Goal: Transaction & Acquisition: Purchase product/service

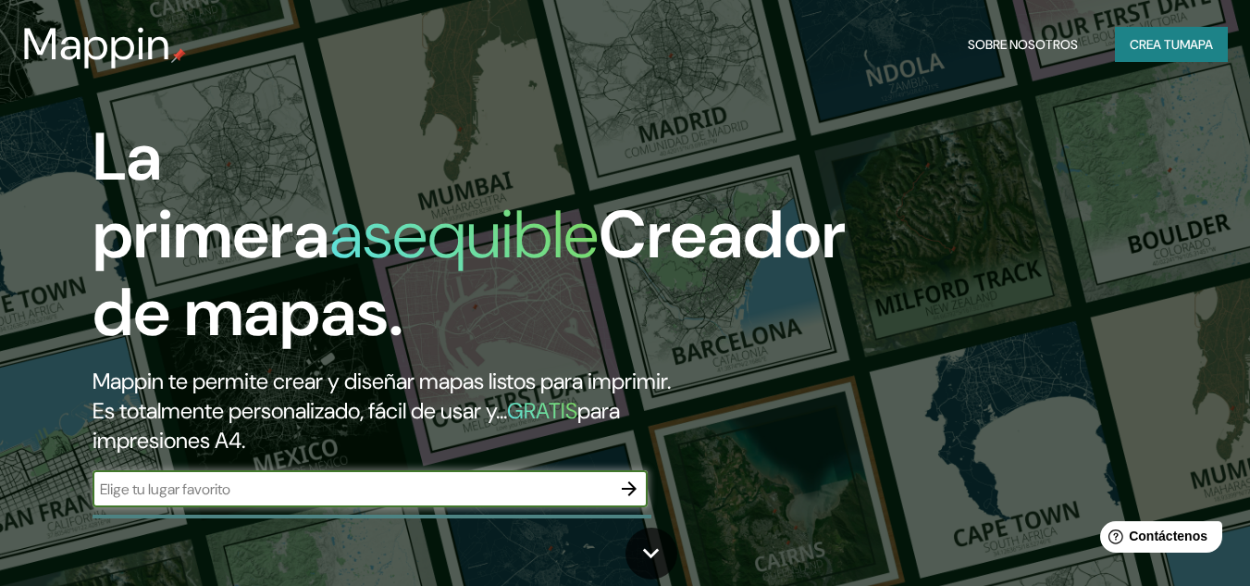
click at [629, 493] on icon "button" at bounding box center [629, 488] width 15 height 15
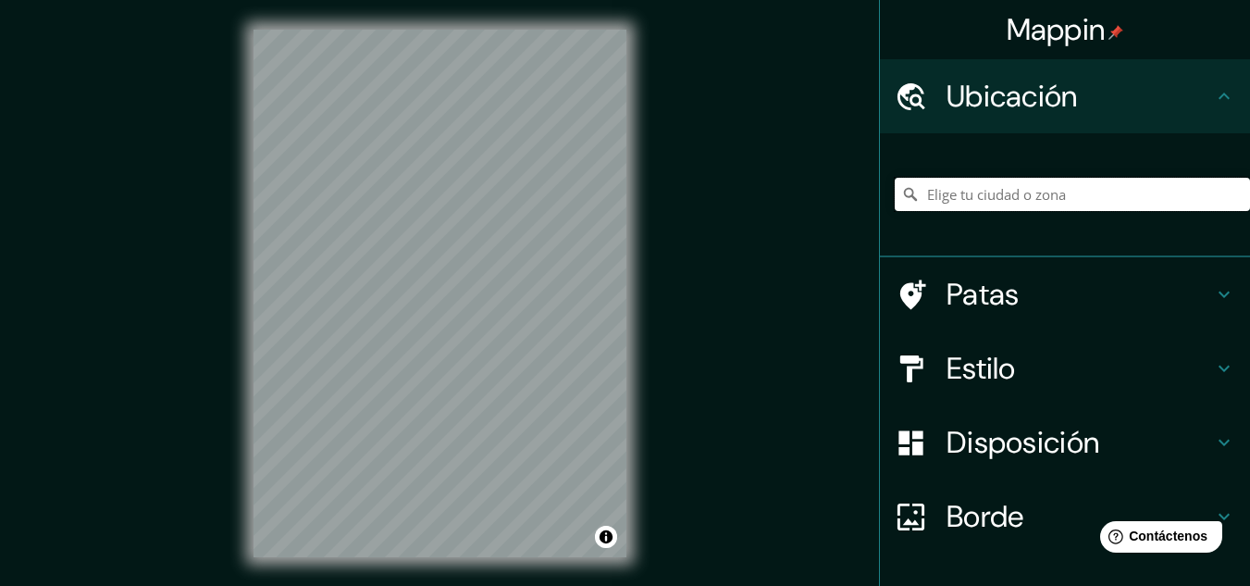
click at [1040, 192] on input "Elige tu ciudad o zona" at bounding box center [1072, 194] width 355 height 33
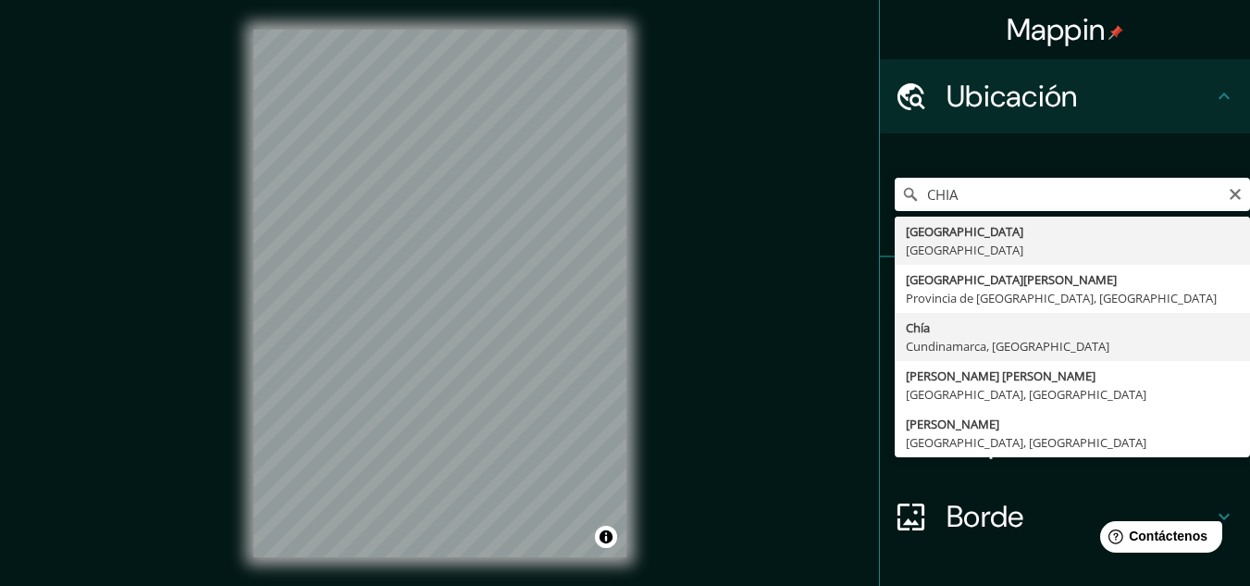
type input "Chía, [GEOGRAPHIC_DATA], [GEOGRAPHIC_DATA]"
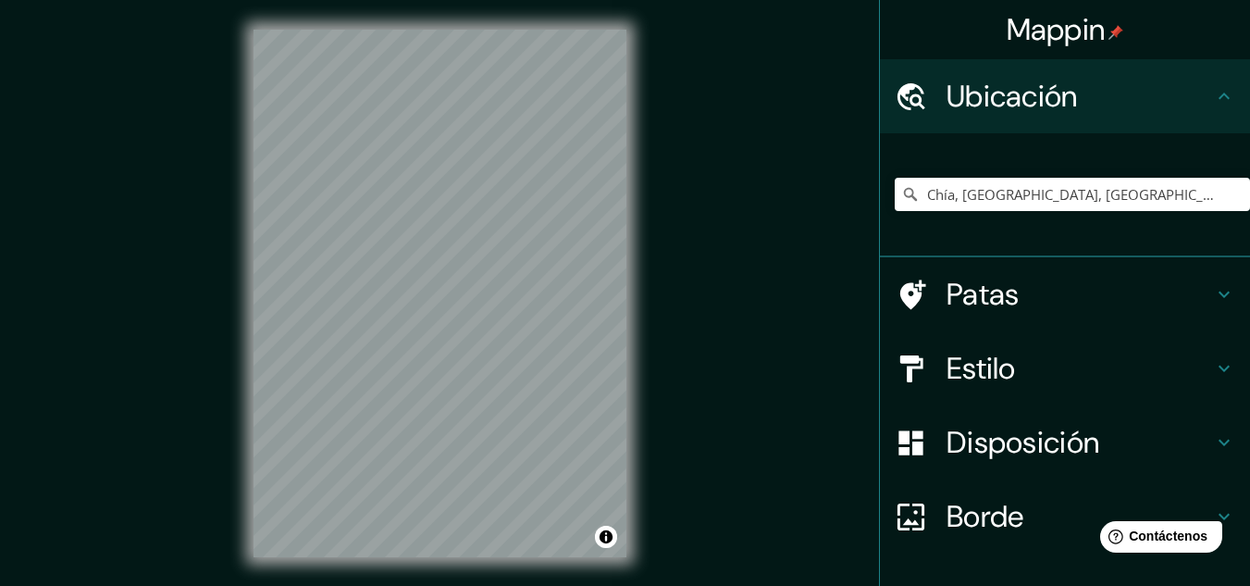
click at [652, 419] on div "© Mapbox © OpenStreetMap Improve this map" at bounding box center [440, 293] width 432 height 587
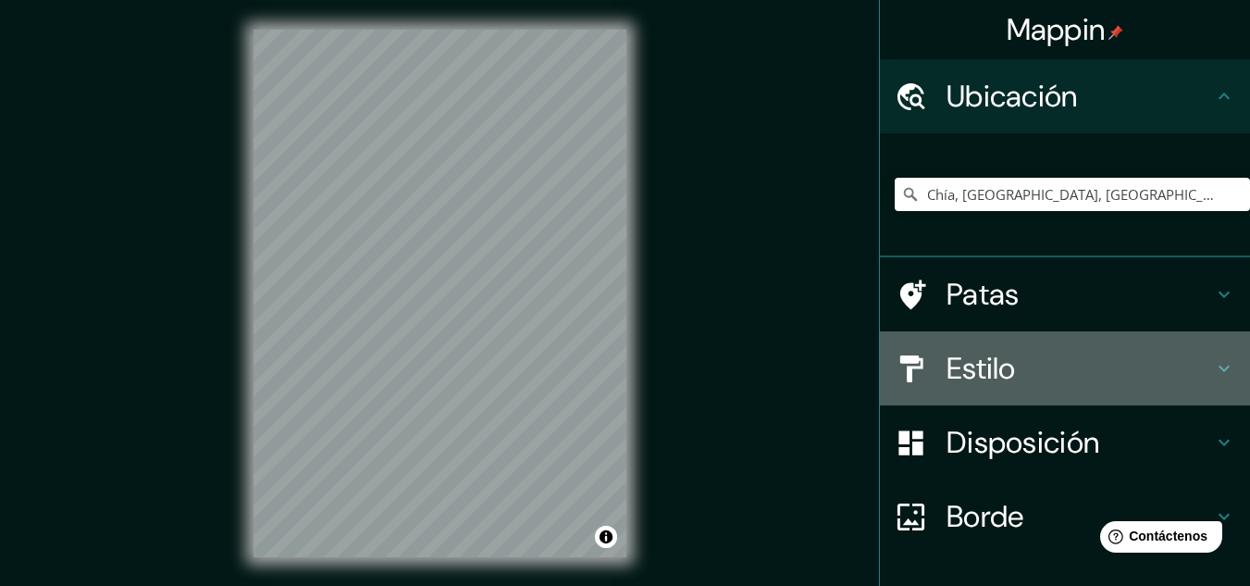
click at [1084, 368] on h4 "Estilo" at bounding box center [1080, 368] width 266 height 37
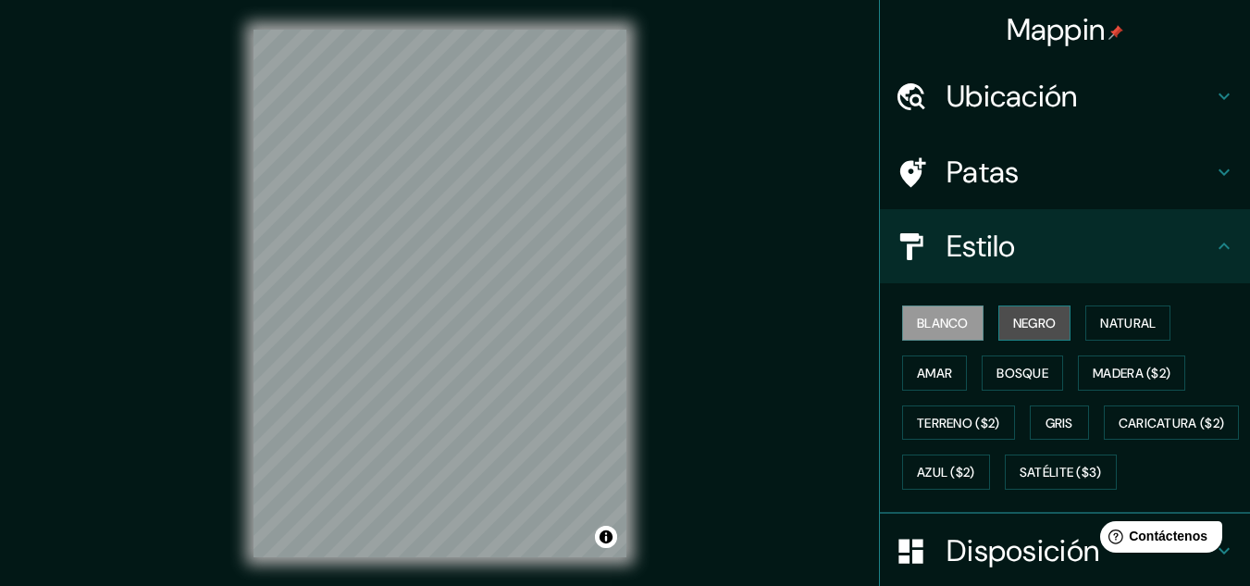
click at [1013, 332] on font "Negro" at bounding box center [1034, 323] width 43 height 24
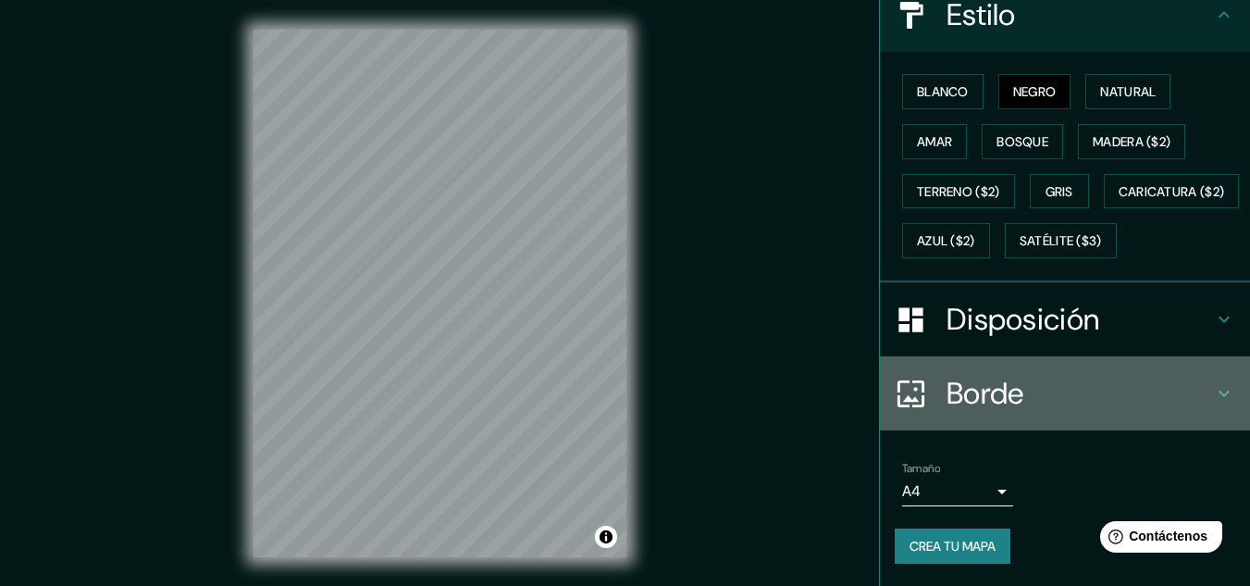
click at [1037, 411] on h4 "Borde" at bounding box center [1080, 393] width 266 height 37
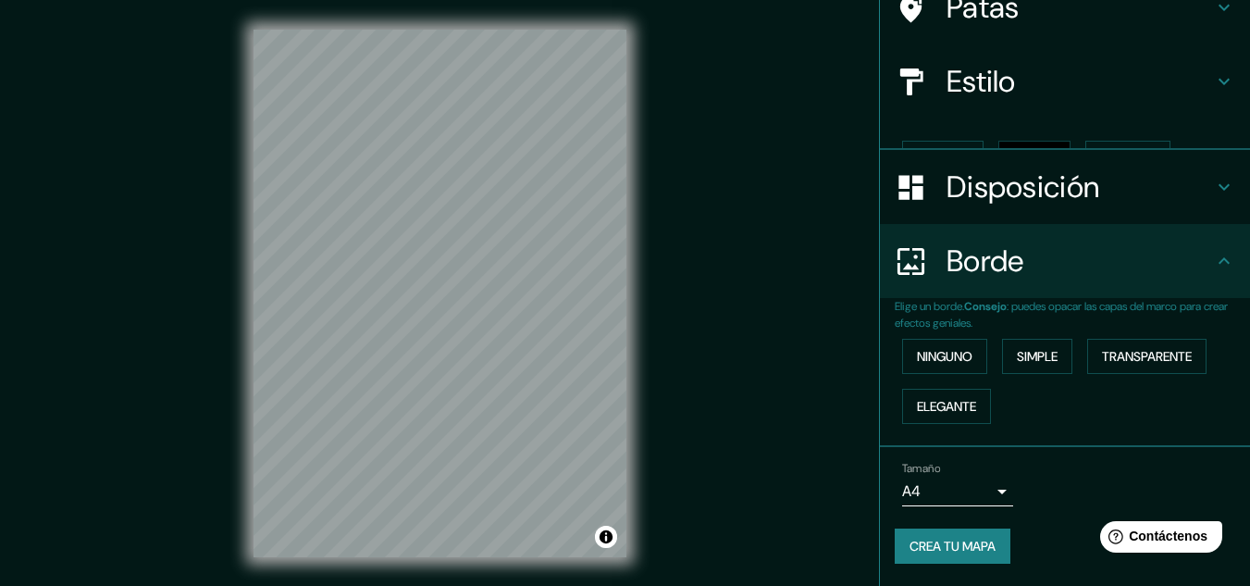
scroll to position [133, 0]
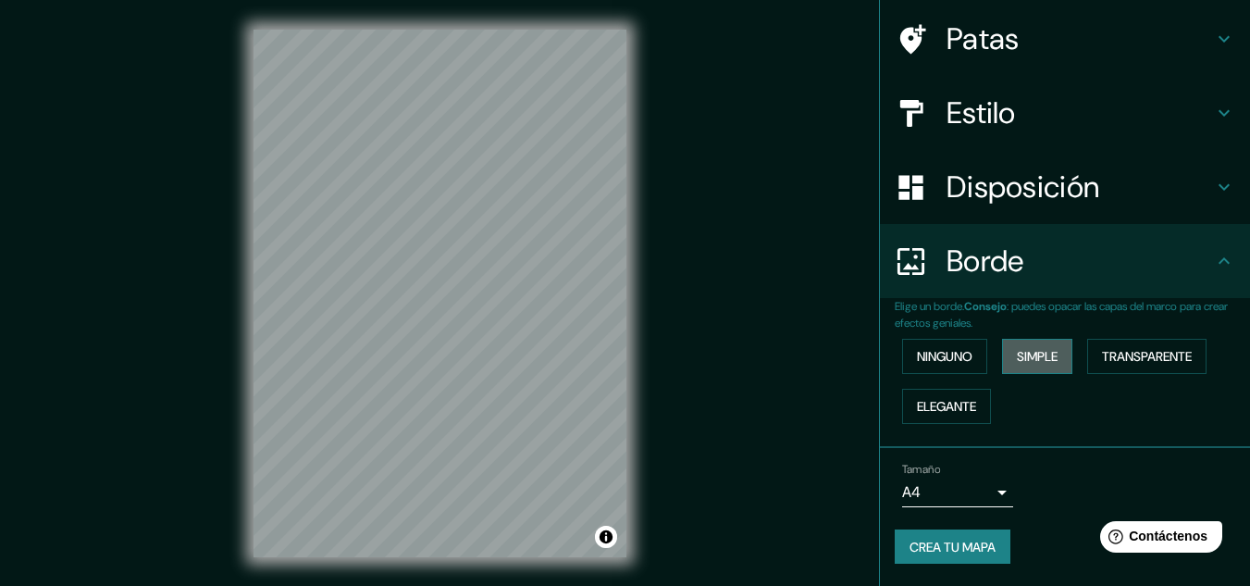
click at [1024, 355] on font "Simple" at bounding box center [1037, 356] width 41 height 17
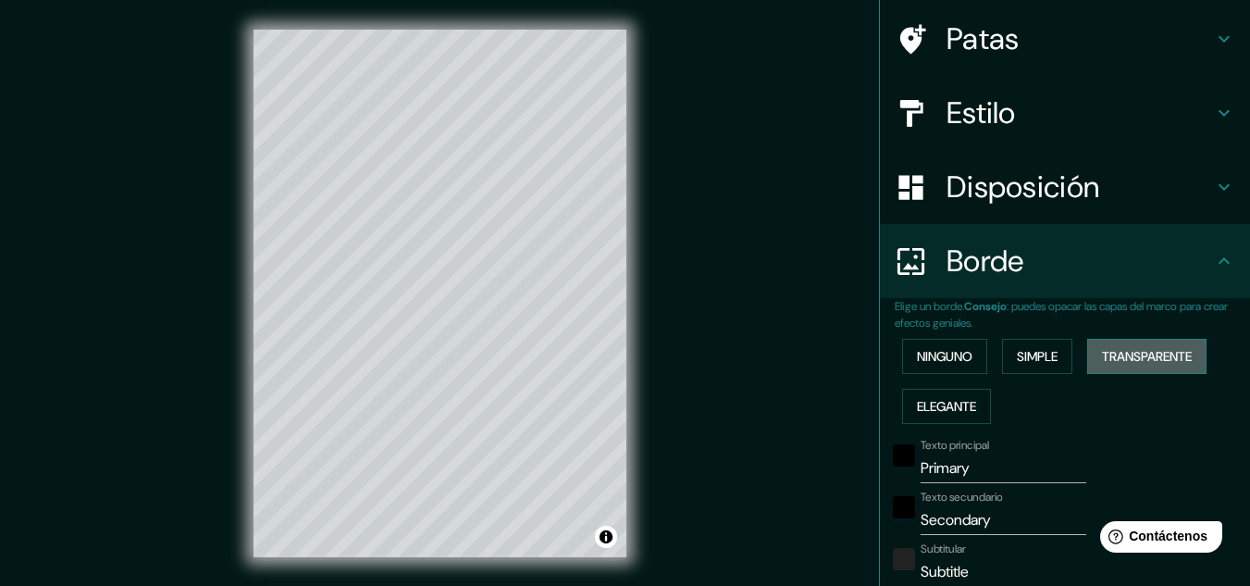
click at [1122, 353] on font "Transparente" at bounding box center [1147, 356] width 90 height 17
click at [965, 361] on button "Ninguno" at bounding box center [944, 356] width 85 height 35
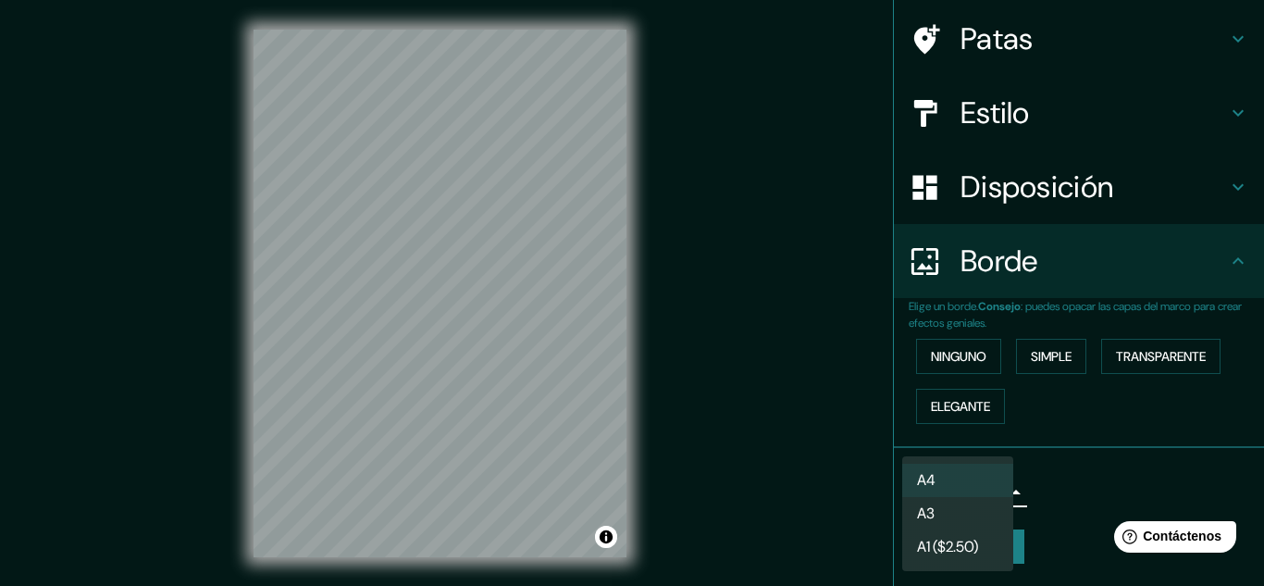
drag, startPoint x: 986, startPoint y: 490, endPoint x: 984, endPoint y: 499, distance: 9.7
click at [988, 490] on body "Mappin Ubicación Chía, [GEOGRAPHIC_DATA], [GEOGRAPHIC_DATA] Patas Estilo Dispos…" at bounding box center [632, 293] width 1264 height 586
click at [977, 521] on li "A3" at bounding box center [957, 515] width 111 height 34
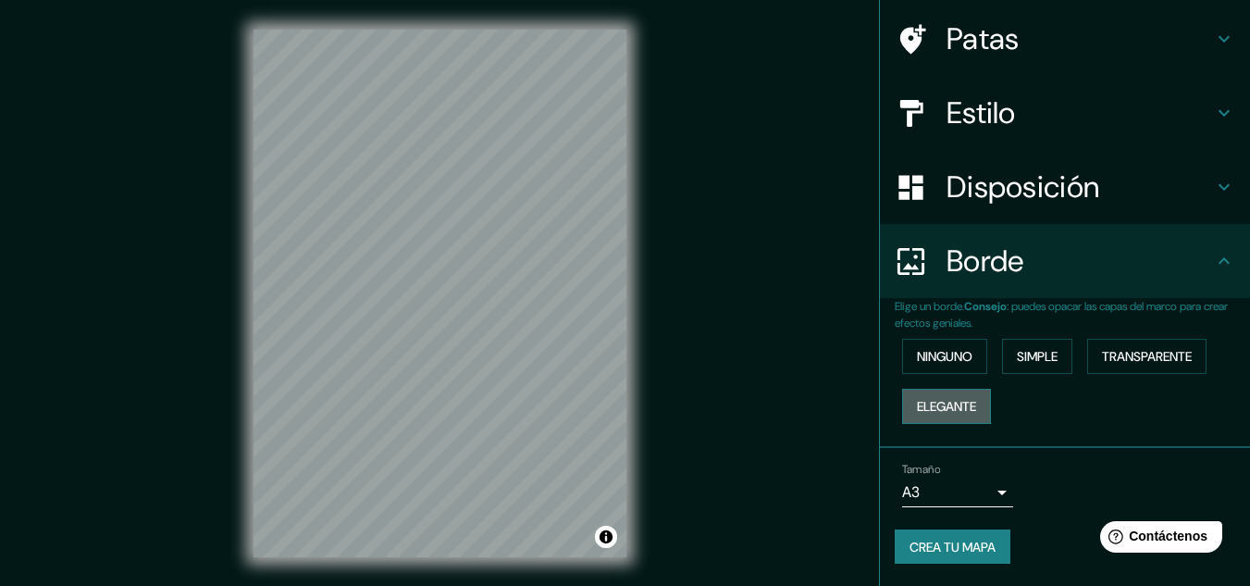
click at [917, 398] on font "Elegante" at bounding box center [946, 406] width 59 height 17
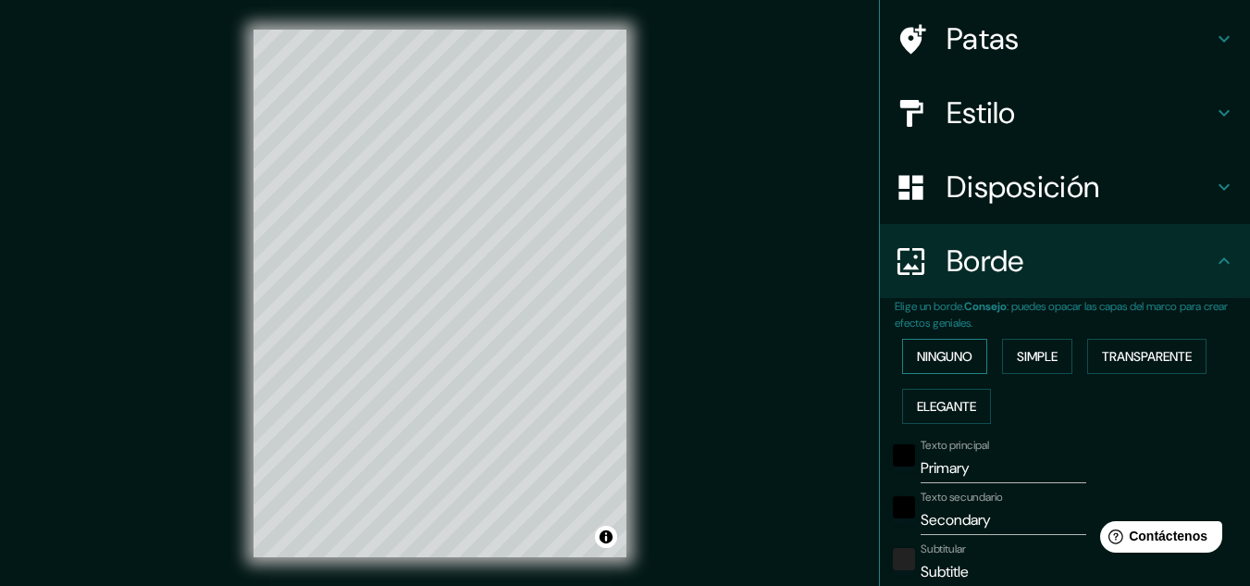
click at [922, 366] on font "Ninguno" at bounding box center [945, 356] width 56 height 24
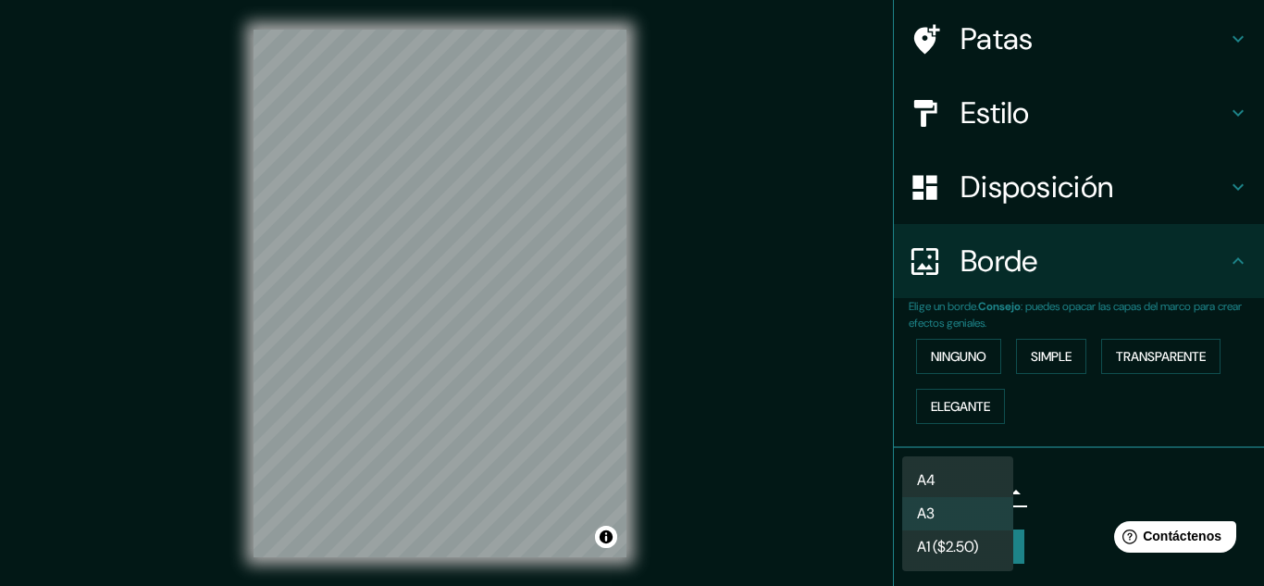
click at [973, 488] on body "Mappin Ubicación Chía, [GEOGRAPHIC_DATA], [GEOGRAPHIC_DATA] Patas Estilo Dispos…" at bounding box center [632, 293] width 1264 height 586
click at [941, 539] on font "A1 ($2.50)" at bounding box center [947, 548] width 61 height 19
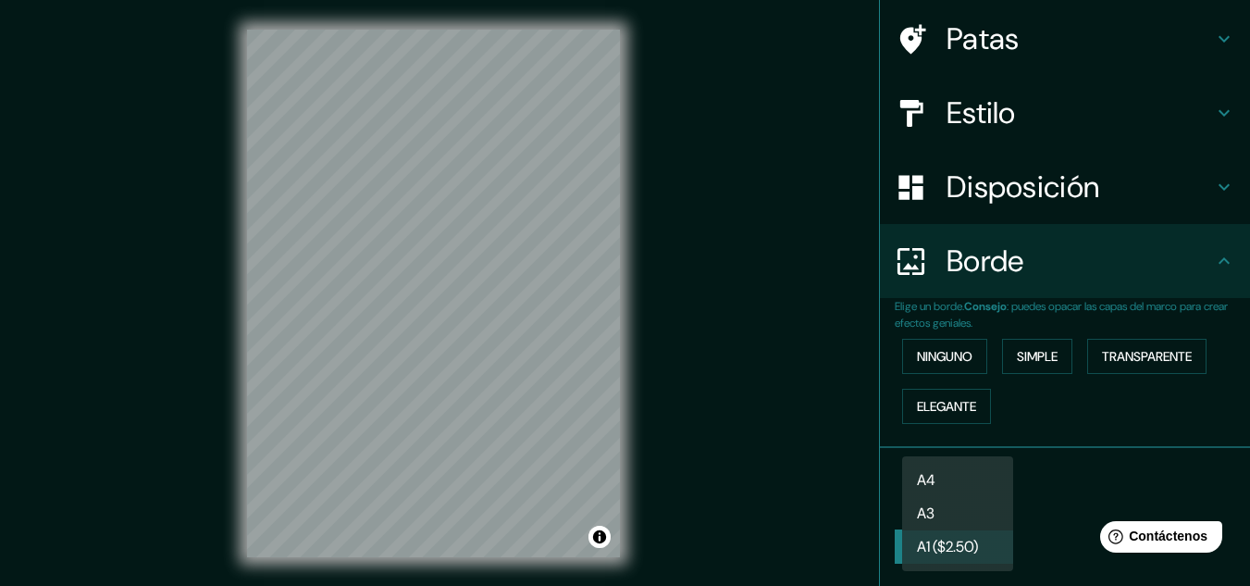
click at [981, 497] on body "Mappin Ubicación Chía, [GEOGRAPHIC_DATA], [GEOGRAPHIC_DATA] Patas Estilo Dispos…" at bounding box center [625, 293] width 1250 height 586
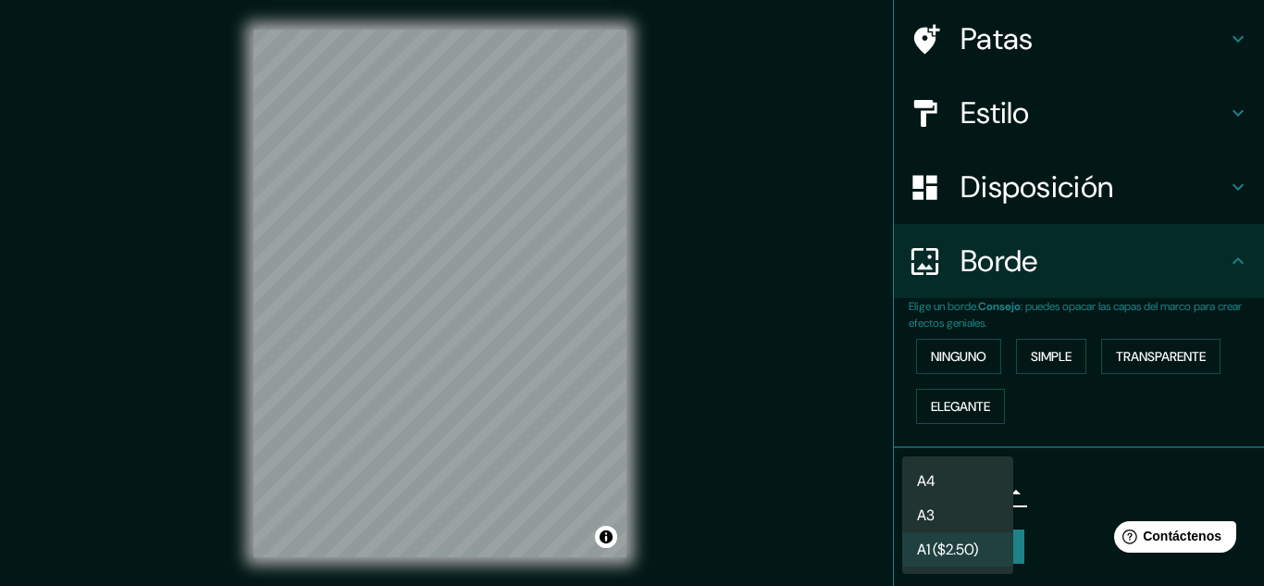
click at [948, 503] on li "A3" at bounding box center [957, 515] width 111 height 34
type input "a4"
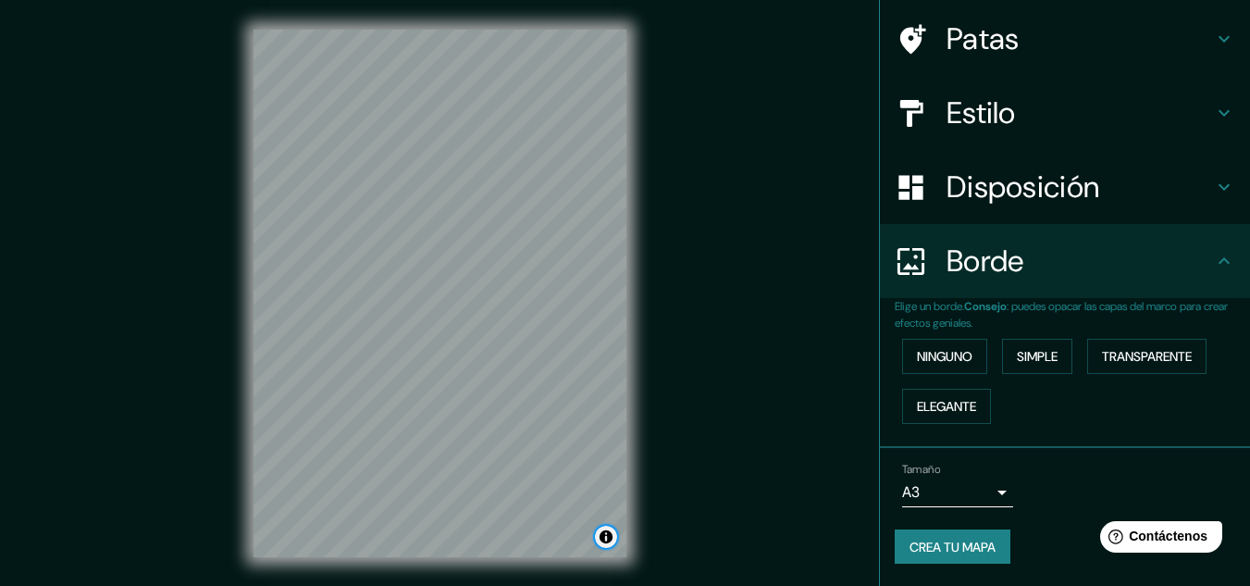
click at [601, 539] on button "Activar o desactivar atribución" at bounding box center [606, 537] width 22 height 22
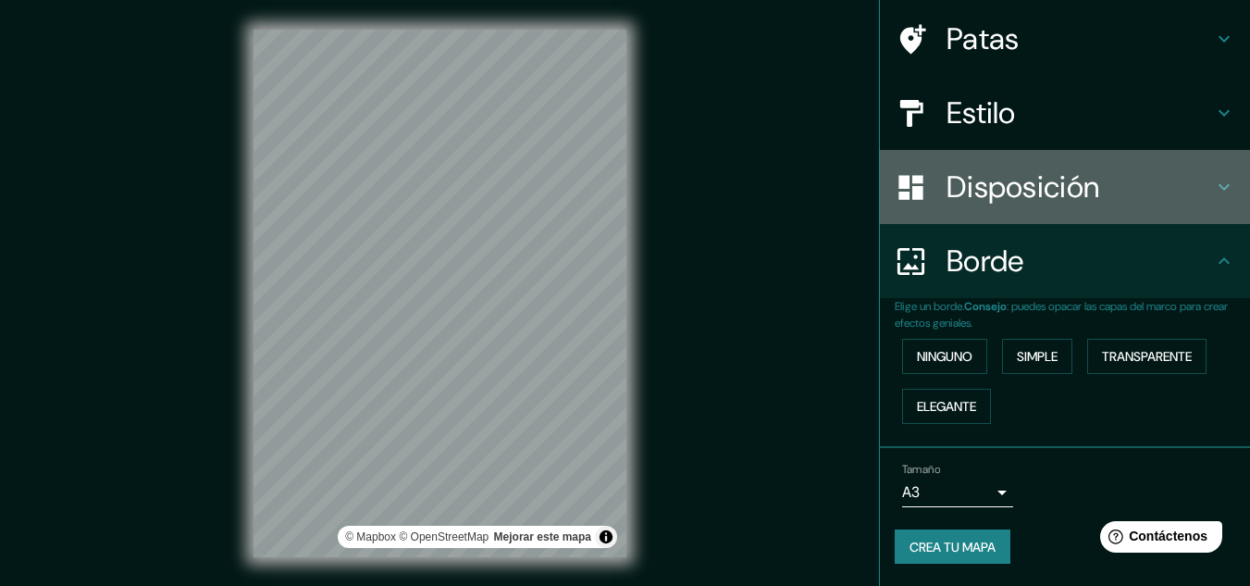
click at [1156, 205] on div "Disposición" at bounding box center [1065, 187] width 370 height 74
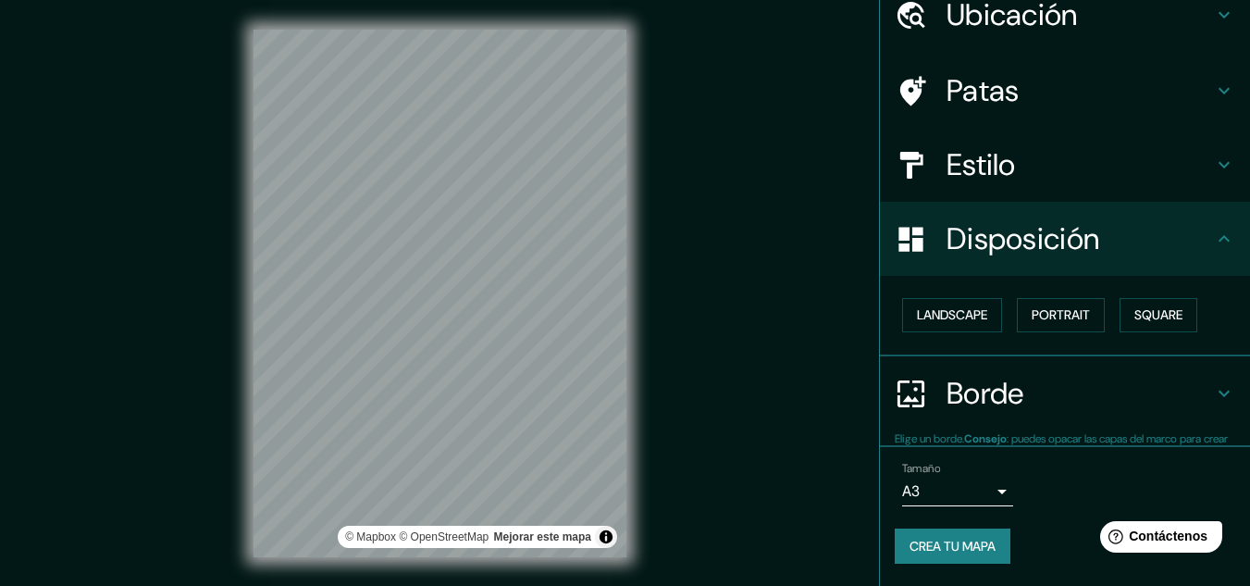
scroll to position [81, 0]
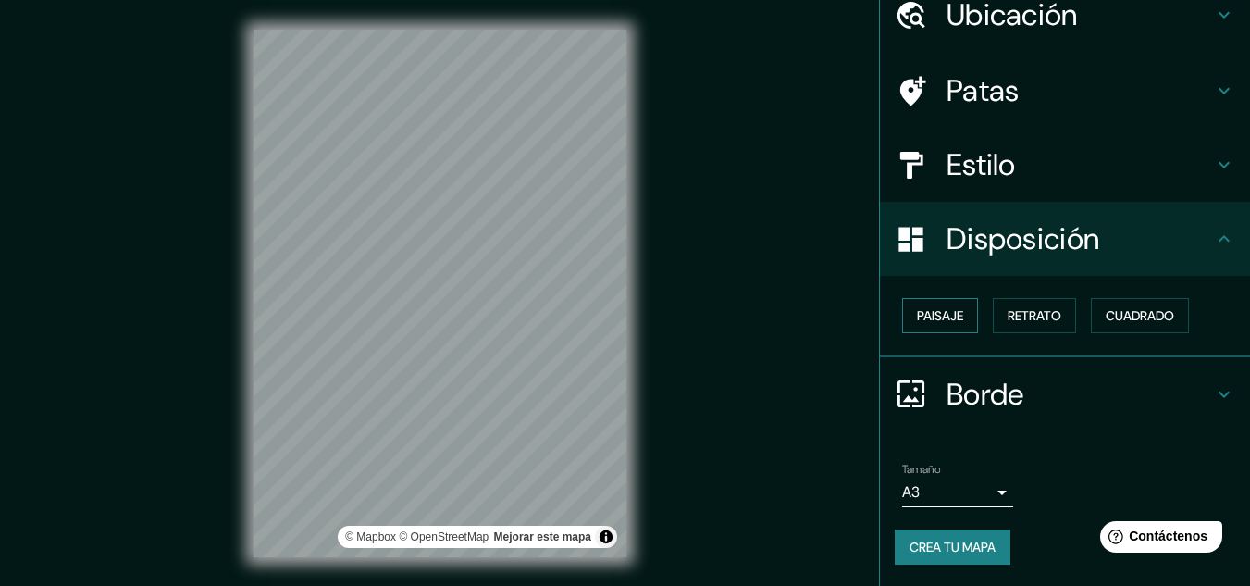
click at [948, 321] on font "Paisaje" at bounding box center [940, 315] width 46 height 17
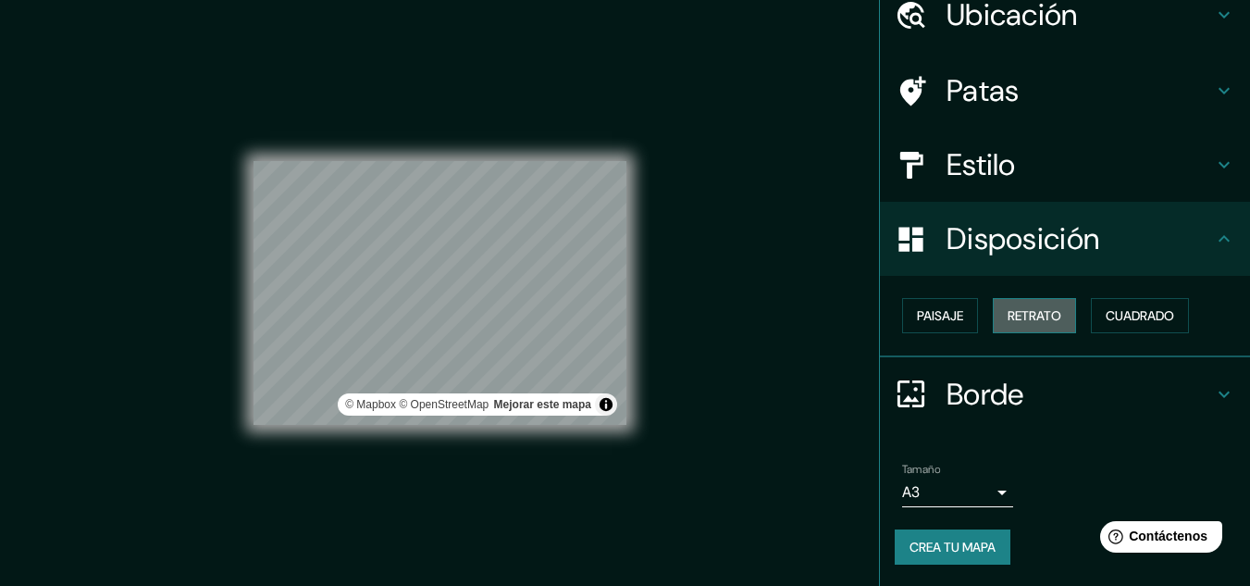
click at [993, 311] on button "Retrato" at bounding box center [1034, 315] width 83 height 35
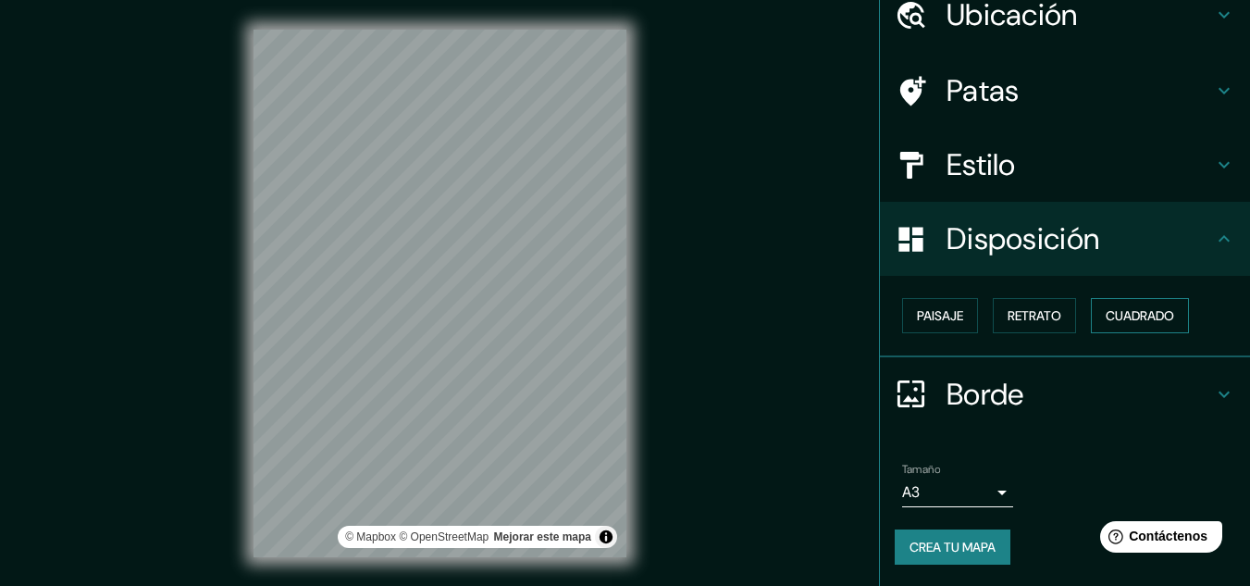
click at [1094, 315] on button "Cuadrado" at bounding box center [1140, 315] width 98 height 35
